Goal: Check status: Check status

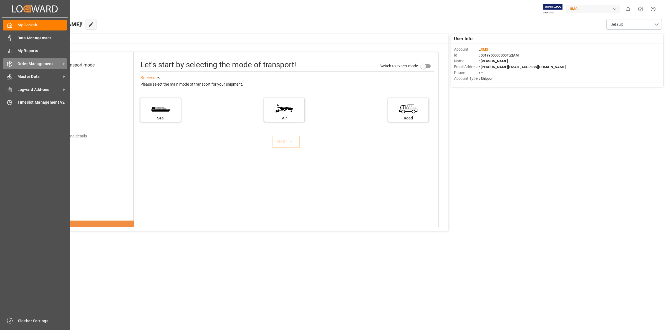
drag, startPoint x: 26, startPoint y: 63, endPoint x: 50, endPoint y: 65, distance: 23.7
click at [28, 63] on span "Order Management" at bounding box center [39, 64] width 44 height 6
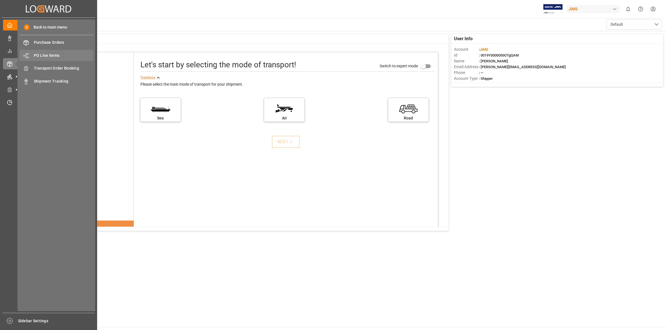
click at [61, 56] on span "PO Line Items" at bounding box center [64, 56] width 60 height 6
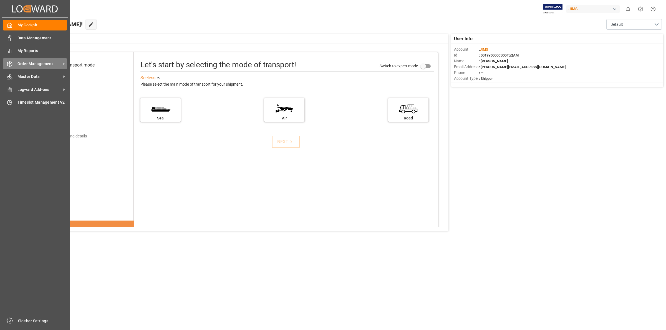
click at [30, 63] on span "Order Management" at bounding box center [39, 64] width 44 height 6
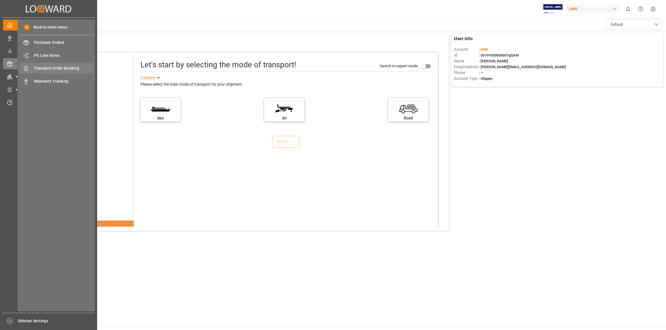
click at [64, 69] on span "Transport Order Booking" at bounding box center [64, 68] width 60 height 6
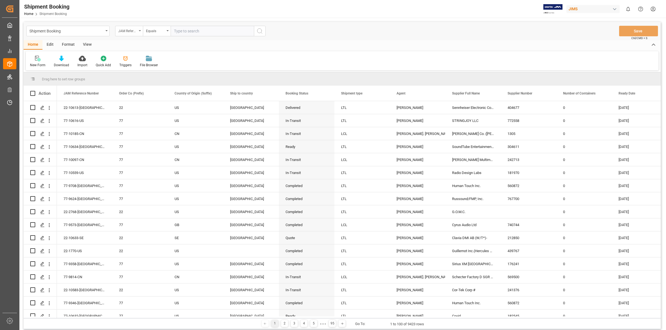
click at [139, 31] on icon "open menu" at bounding box center [140, 30] width 2 height 1
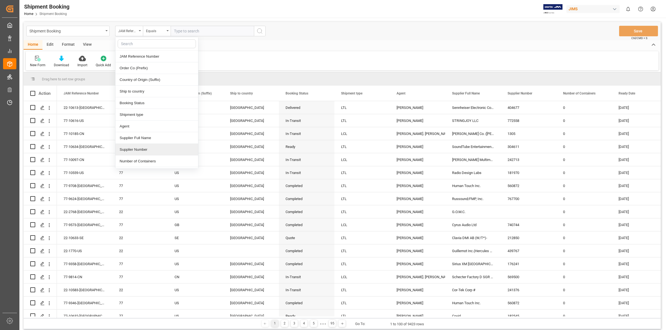
click at [144, 154] on div "Supplier Number" at bounding box center [156, 150] width 83 height 12
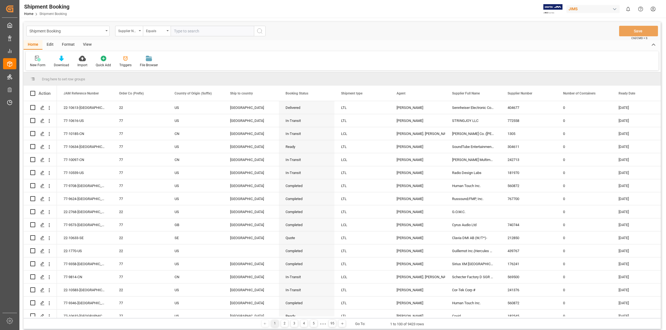
click at [182, 31] on input "text" at bounding box center [212, 31] width 83 height 11
type input "304611"
click at [258, 30] on icon "search button" at bounding box center [259, 31] width 7 height 7
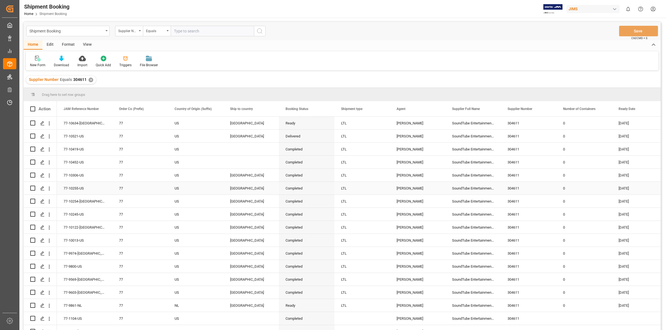
click at [176, 191] on div "US" at bounding box center [196, 188] width 42 height 13
click at [42, 148] on icon "Press SPACE to select this row." at bounding box center [42, 149] width 4 height 4
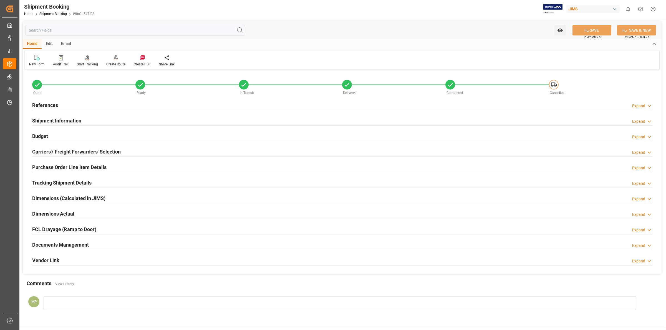
click at [74, 247] on h2 "Documents Management" at bounding box center [60, 244] width 57 height 7
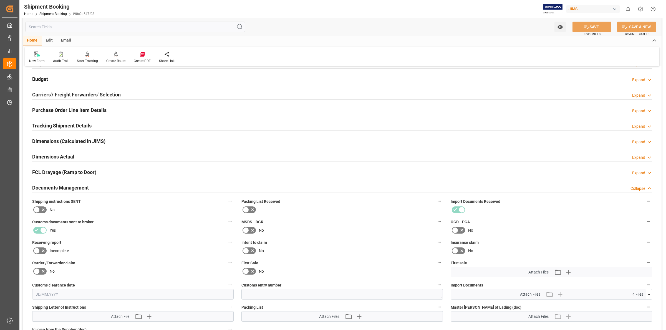
scroll to position [173, 0]
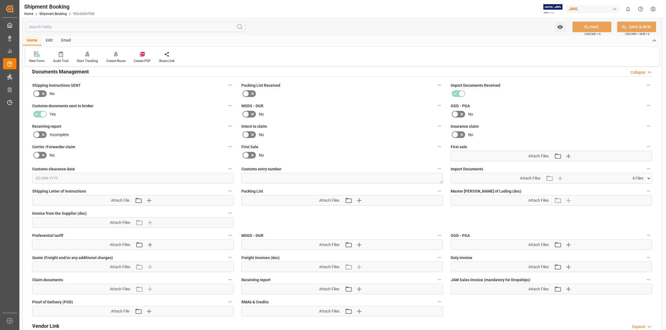
click at [648, 178] on icon at bounding box center [648, 179] width 3 height 2
click at [634, 199] on icon at bounding box center [634, 200] width 4 height 4
click at [637, 187] on icon at bounding box center [634, 189] width 4 height 4
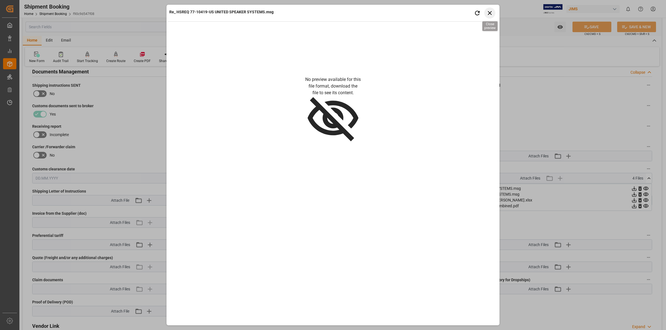
click at [488, 12] on icon "button" at bounding box center [490, 13] width 4 height 4
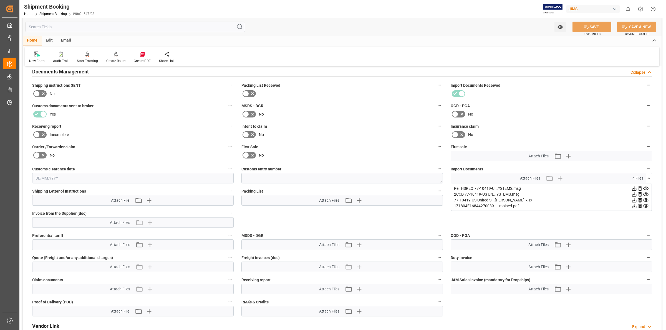
click at [637, 193] on icon at bounding box center [634, 195] width 6 height 6
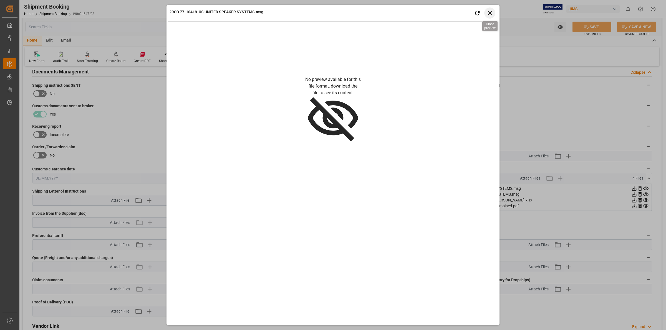
click at [491, 11] on icon "button" at bounding box center [490, 13] width 4 height 4
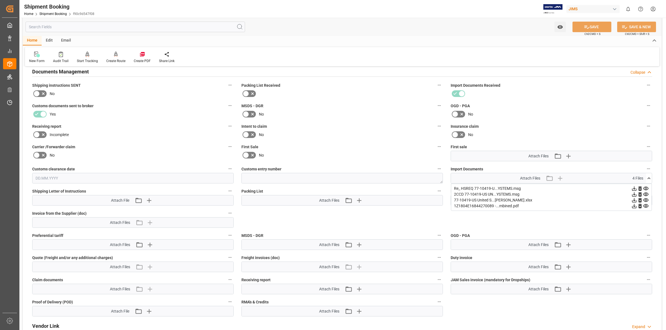
click at [633, 193] on icon at bounding box center [634, 195] width 6 height 6
click at [634, 188] on icon at bounding box center [634, 189] width 4 height 4
click at [633, 194] on icon at bounding box center [634, 195] width 4 height 4
click at [633, 199] on icon at bounding box center [634, 201] width 6 height 6
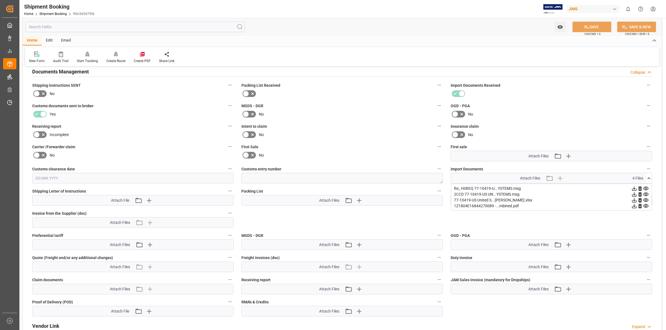
click at [636, 205] on icon at bounding box center [634, 206] width 6 height 6
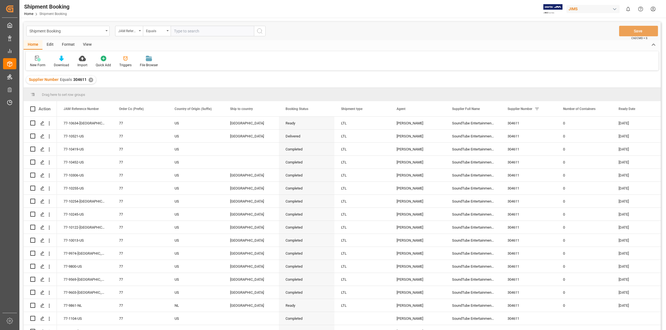
click at [181, 29] on input "text" at bounding box center [212, 31] width 83 height 11
type input "77-10419-US"
click at [259, 33] on circle "search button" at bounding box center [259, 31] width 4 height 4
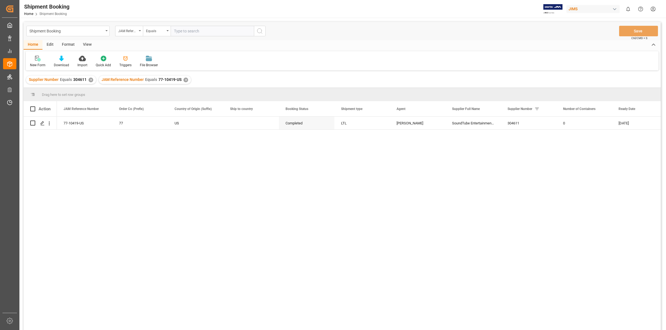
click at [304, 167] on div "77-10419-US 77 US Completed LTL [PERSON_NAME] SoundTube Entertainment Inc. 3046…" at bounding box center [359, 225] width 604 height 217
click at [184, 79] on div "✕" at bounding box center [185, 80] width 5 height 5
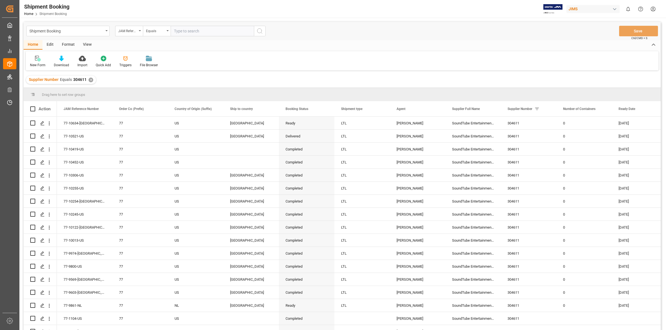
click at [90, 80] on div "✕" at bounding box center [91, 80] width 5 height 5
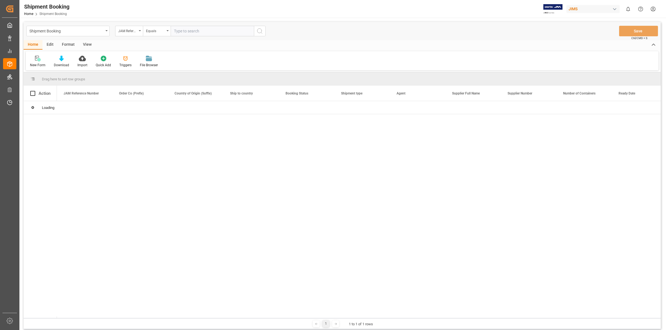
click at [181, 30] on input "text" at bounding box center [212, 31] width 83 height 11
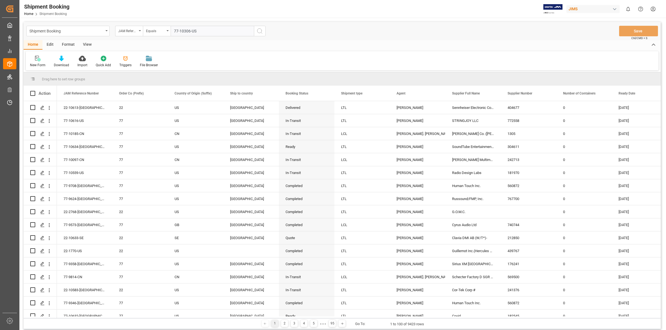
type input "77-10306-US"
click at [260, 31] on icon "search button" at bounding box center [259, 31] width 7 height 7
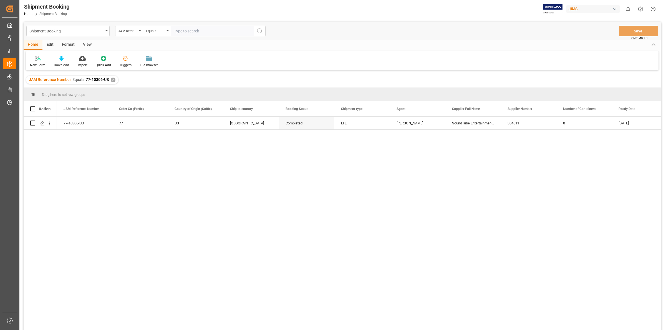
drag, startPoint x: 180, startPoint y: 193, endPoint x: 74, endPoint y: 128, distance: 124.5
click at [180, 192] on div "77-10306-US 77 US [GEOGRAPHIC_DATA] Completed LTL [PERSON_NAME] SoundTube Enter…" at bounding box center [359, 225] width 604 height 217
click at [41, 122] on icon "Press SPACE to select this row." at bounding box center [42, 123] width 4 height 4
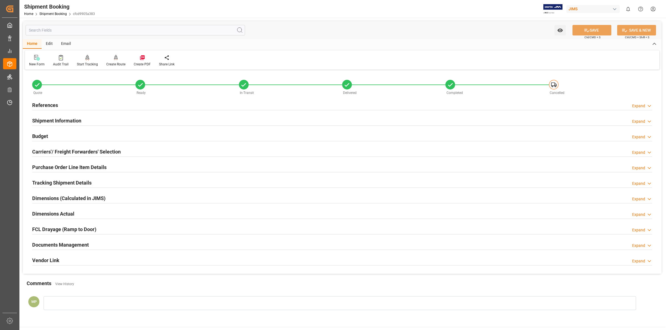
click at [75, 246] on h2 "Documents Management" at bounding box center [60, 244] width 57 height 7
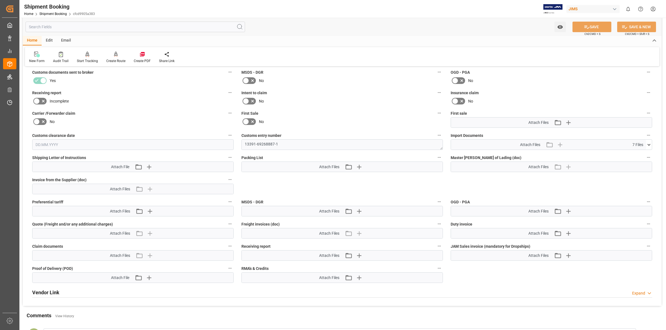
scroll to position [208, 0]
drag, startPoint x: 647, startPoint y: 143, endPoint x: 629, endPoint y: 146, distance: 18.8
click at [647, 143] on icon at bounding box center [649, 144] width 6 height 6
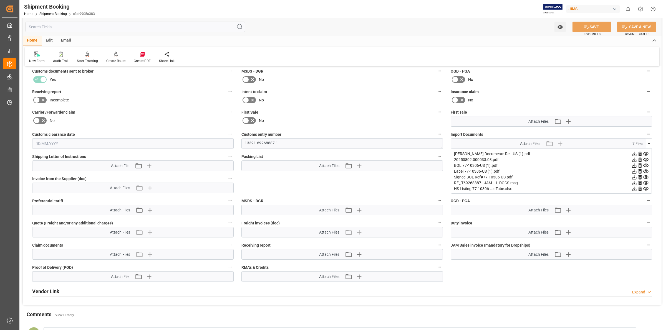
click at [633, 153] on icon at bounding box center [634, 154] width 4 height 4
click at [635, 158] on icon at bounding box center [634, 160] width 6 height 6
click at [634, 182] on icon at bounding box center [634, 183] width 6 height 6
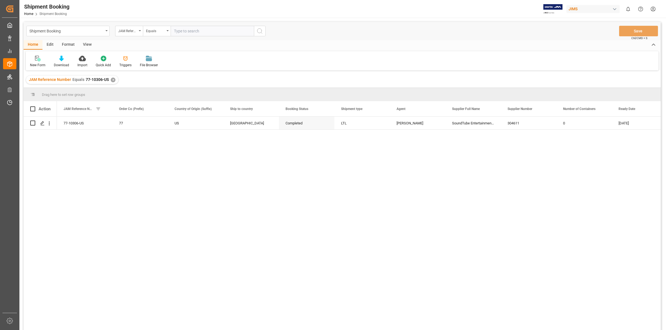
drag, startPoint x: 169, startPoint y: 231, endPoint x: 191, endPoint y: 218, distance: 25.2
click at [169, 231] on div "77-10306-US 77 US [GEOGRAPHIC_DATA] Completed LTL [PERSON_NAME] SoundTube Enter…" at bounding box center [359, 225] width 604 height 217
